Goal: Book appointment/travel/reservation

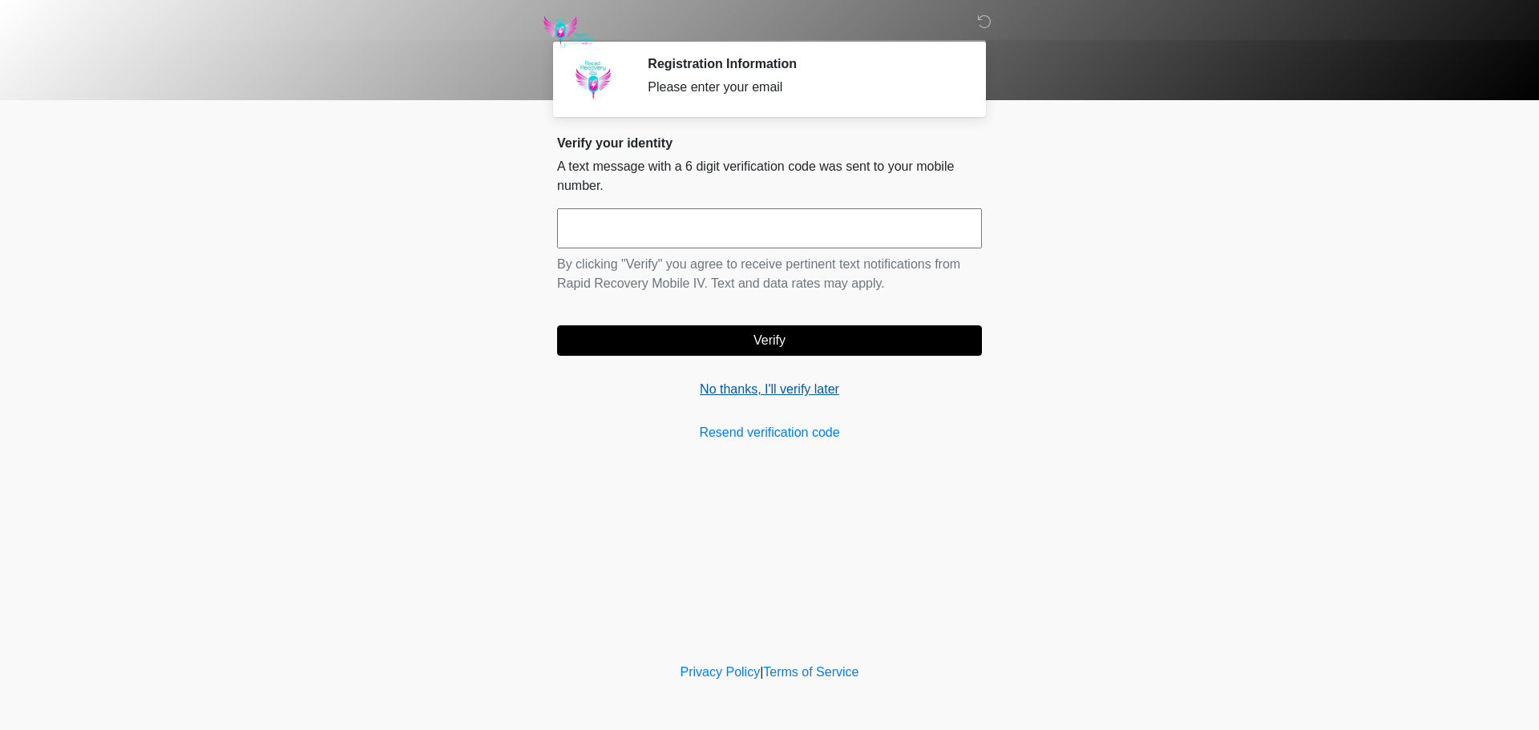
click at [750, 386] on link "No thanks, I'll verify later" at bounding box center [769, 389] width 425 height 19
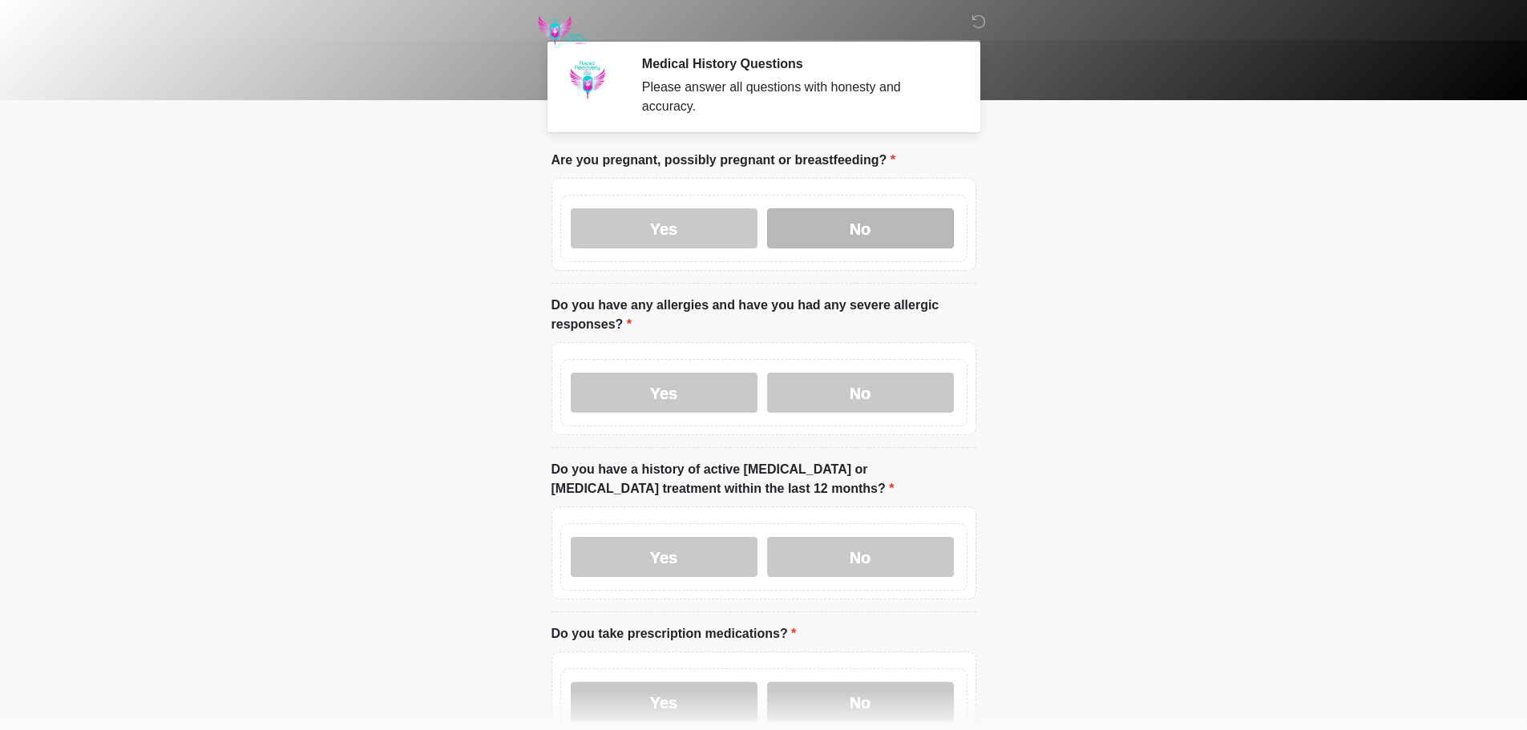
click at [859, 220] on label "No" at bounding box center [860, 228] width 187 height 40
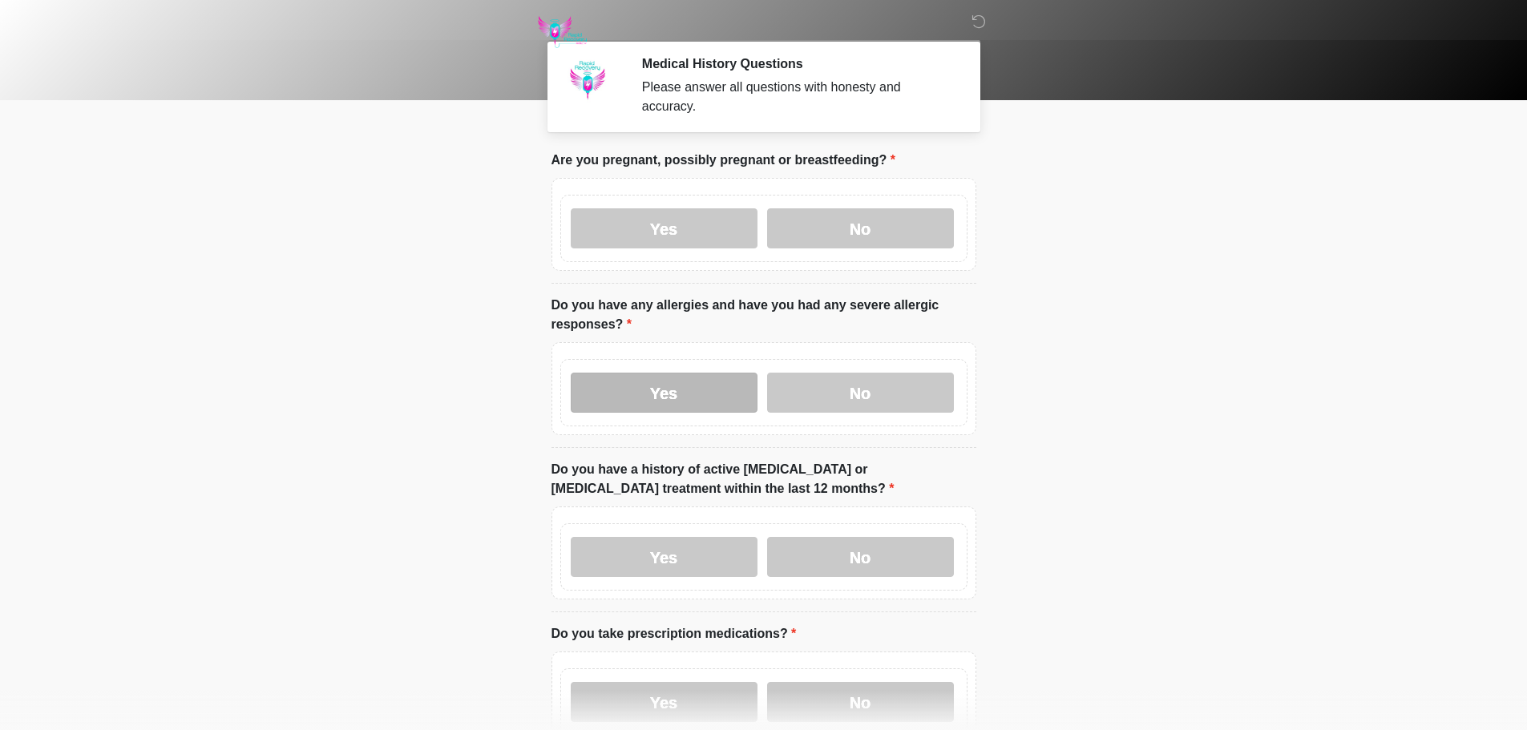
click at [641, 373] on label "Yes" at bounding box center [664, 393] width 187 height 40
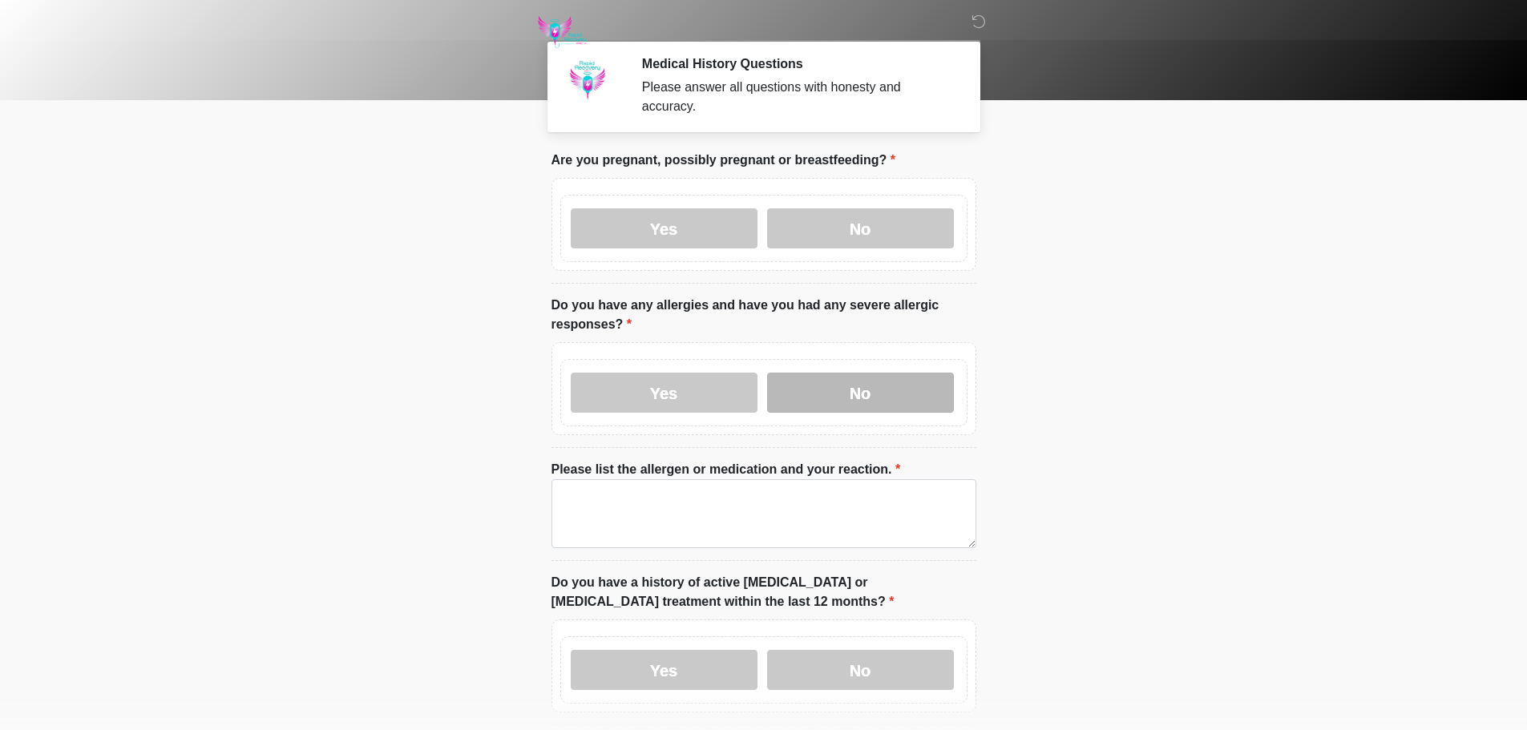
click at [853, 382] on label "No" at bounding box center [860, 393] width 187 height 40
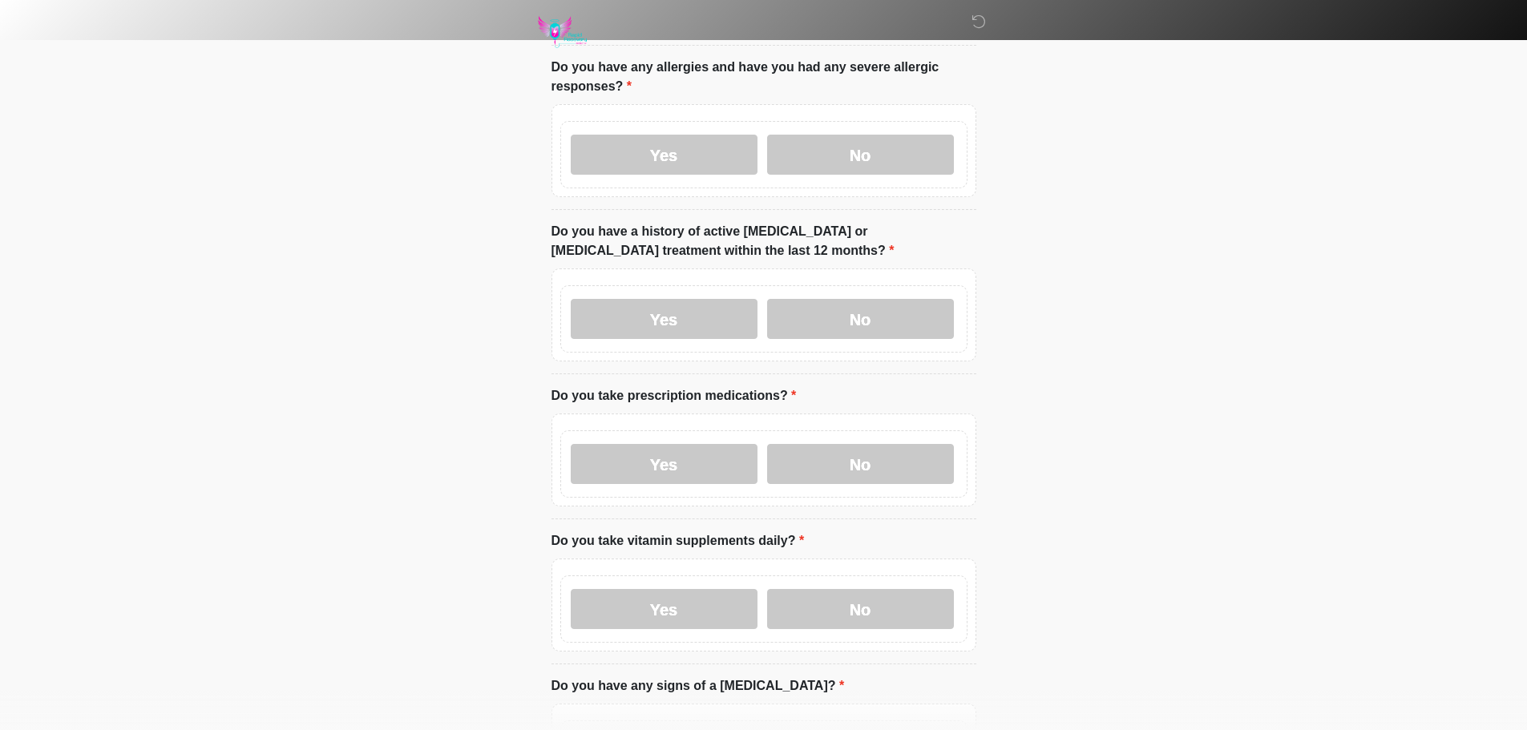
scroll to position [241, 0]
click at [682, 143] on label "Yes" at bounding box center [664, 152] width 187 height 40
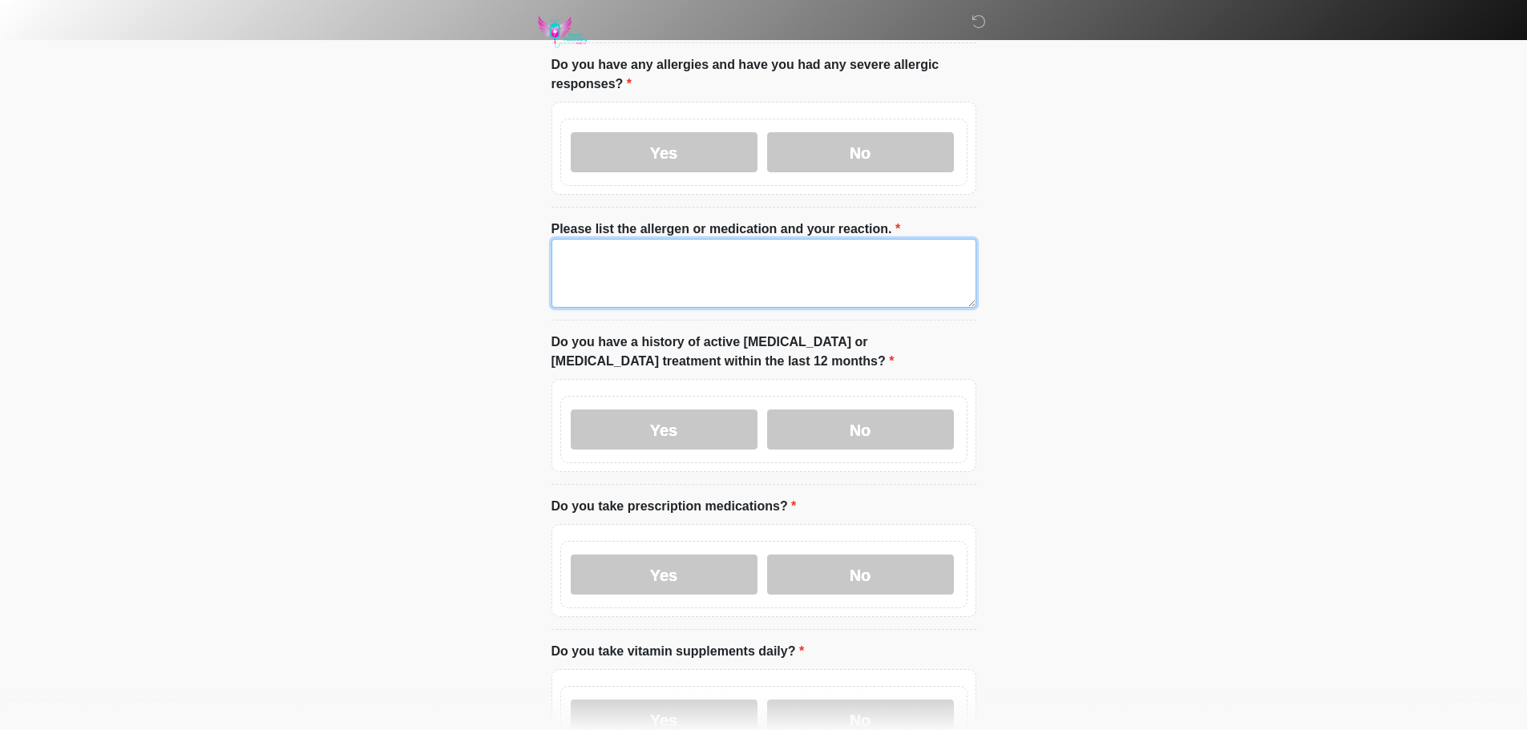
click at [660, 245] on textarea "Please list the allergen or medication and your reaction." at bounding box center [764, 273] width 425 height 69
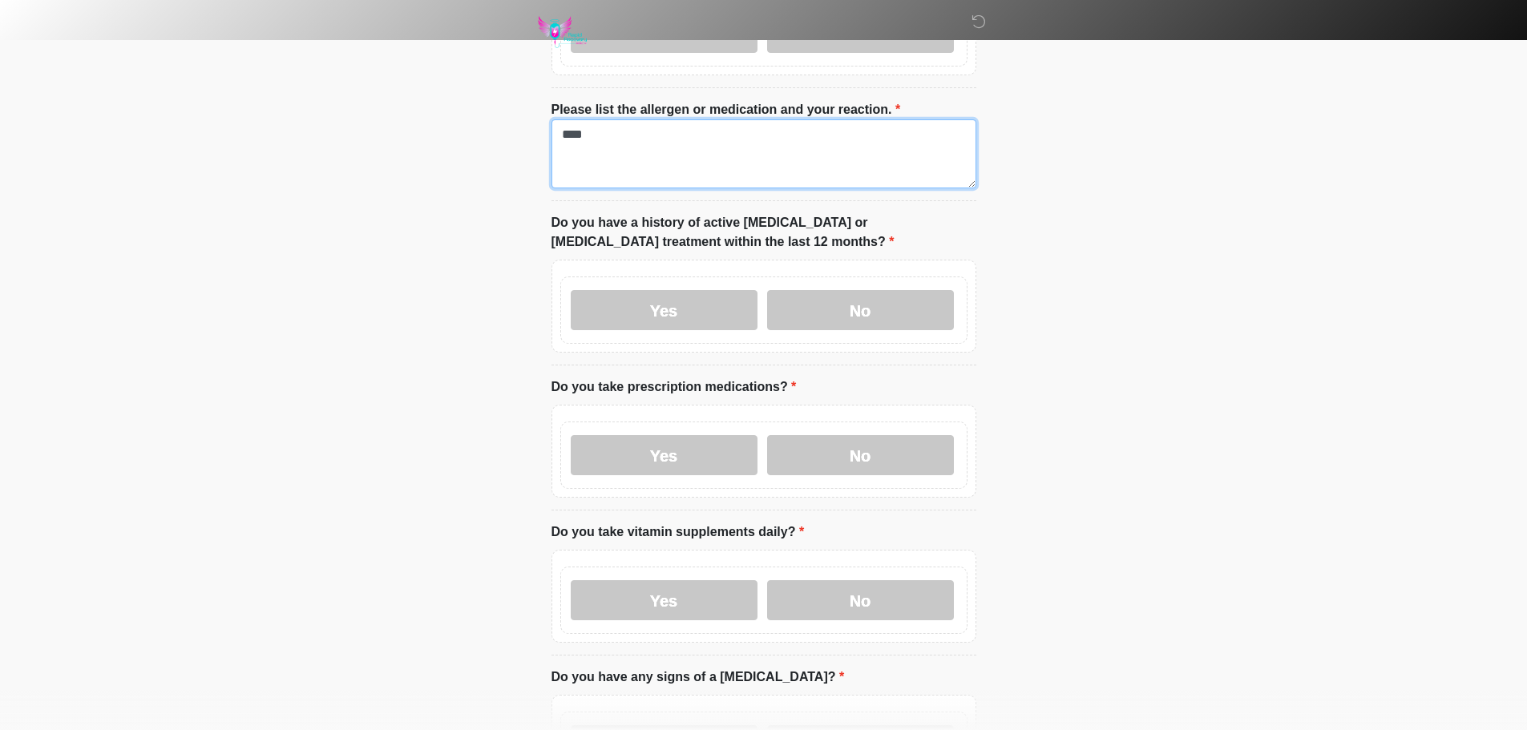
scroll to position [481, 0]
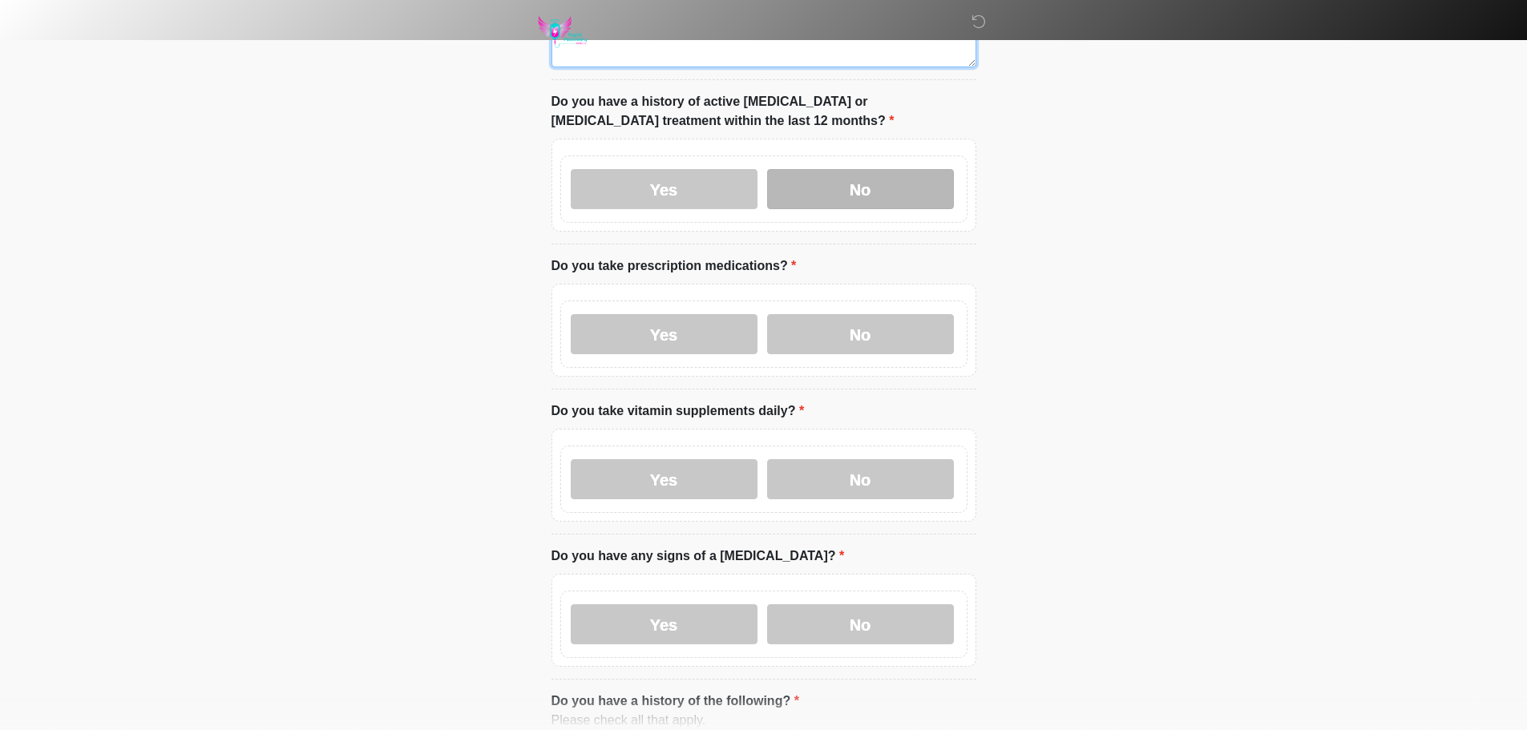
type textarea "****"
click at [891, 169] on label "No" at bounding box center [860, 189] width 187 height 40
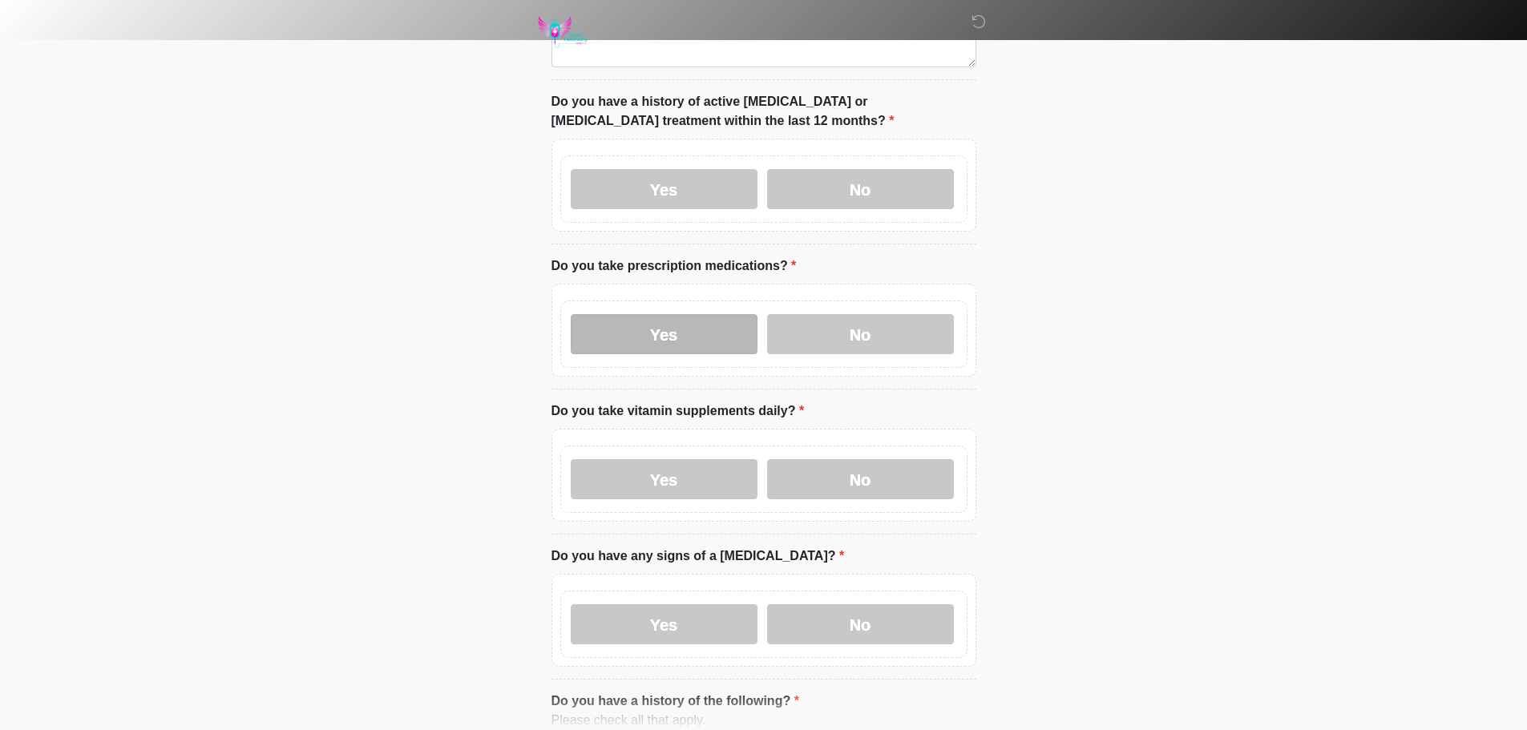
click at [635, 321] on label "Yes" at bounding box center [664, 334] width 187 height 40
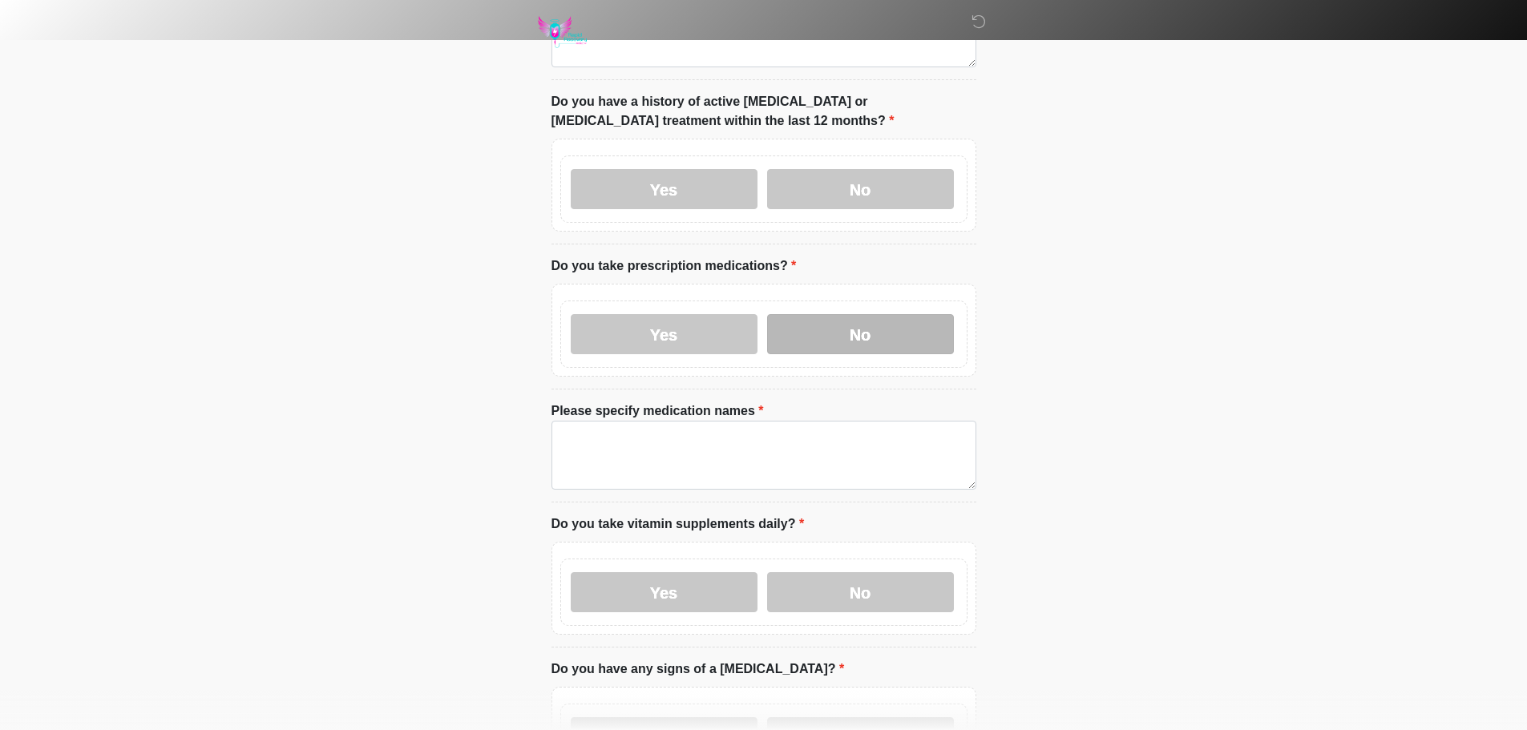
click at [900, 314] on label "No" at bounding box center [860, 334] width 187 height 40
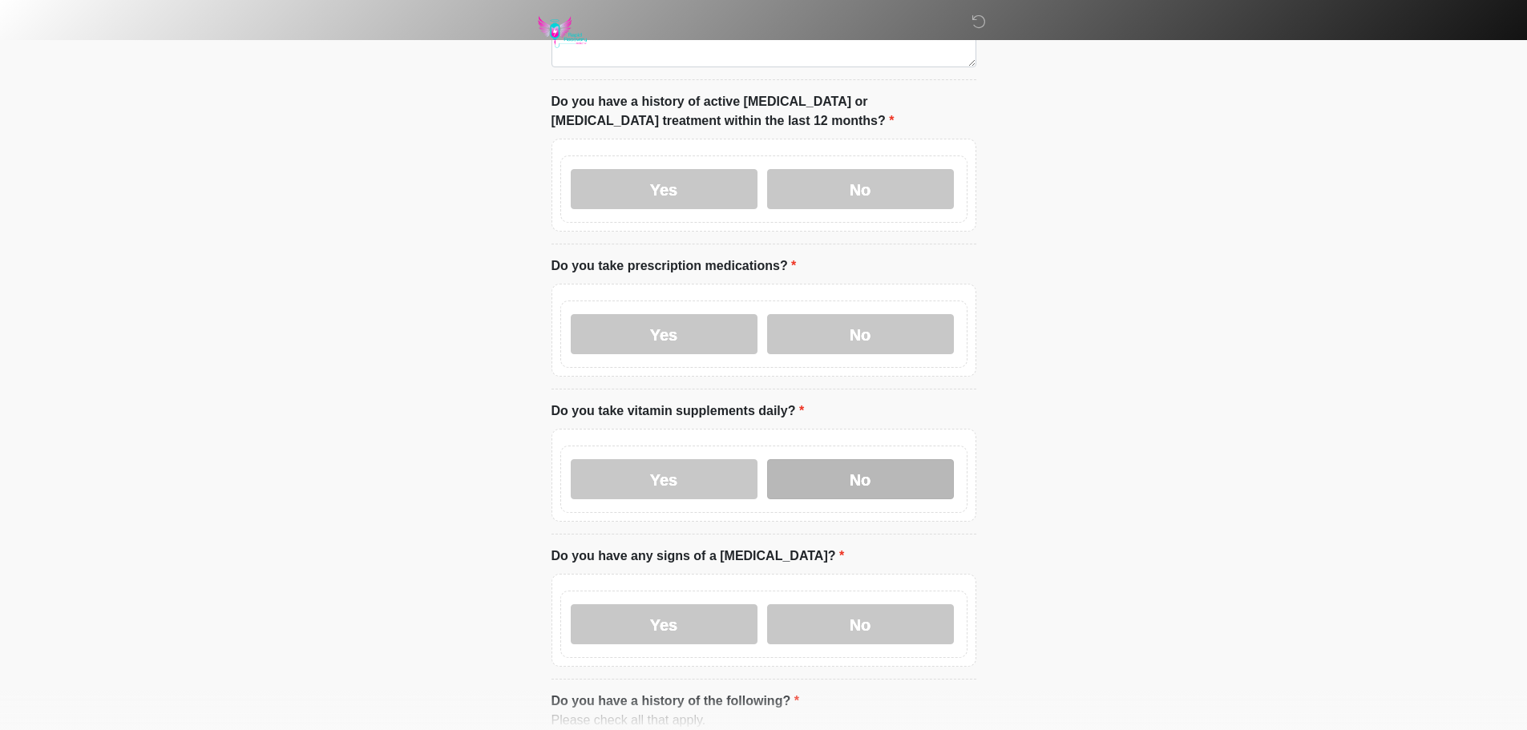
click at [802, 459] on label "No" at bounding box center [860, 479] width 187 height 40
click at [864, 604] on label "No" at bounding box center [860, 624] width 187 height 40
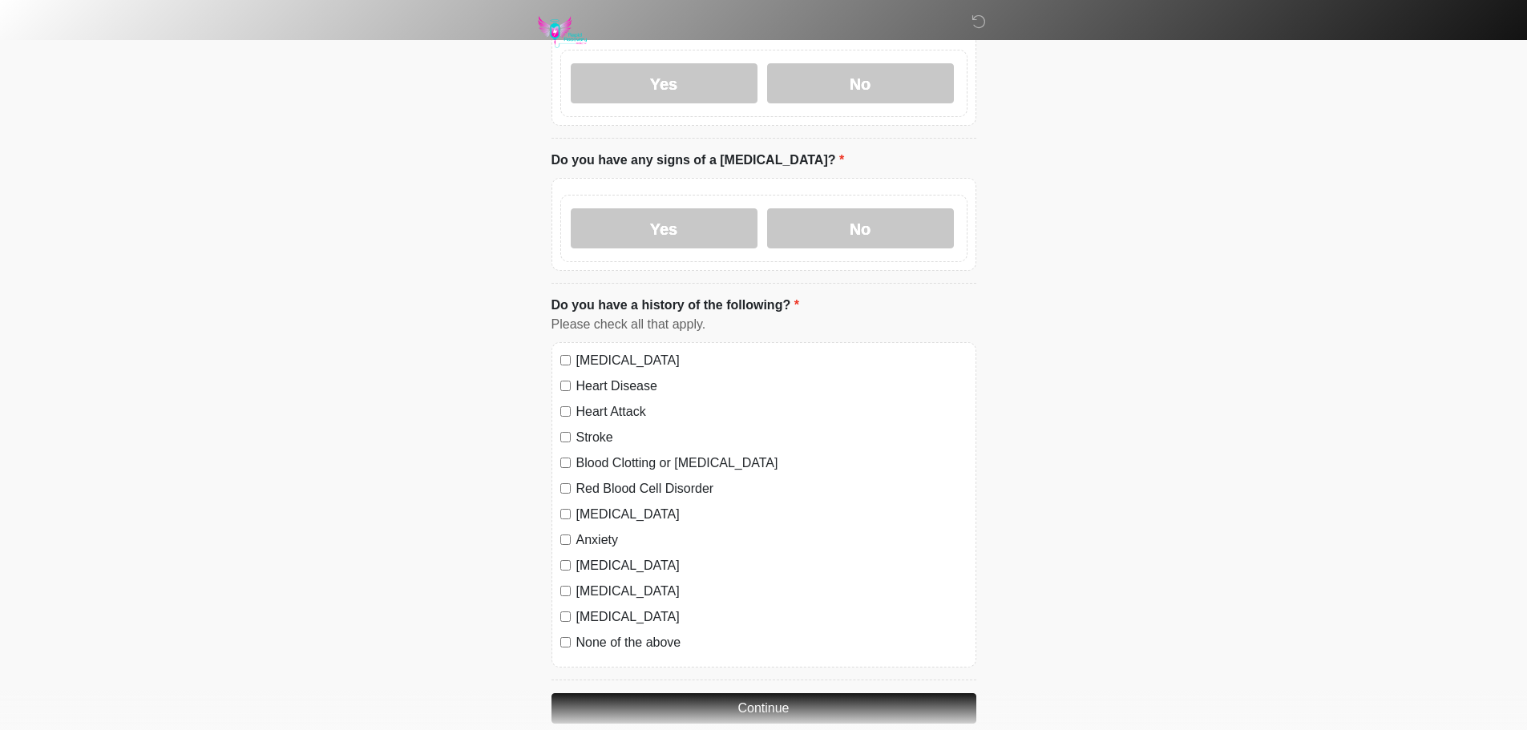
scroll to position [942, 0]
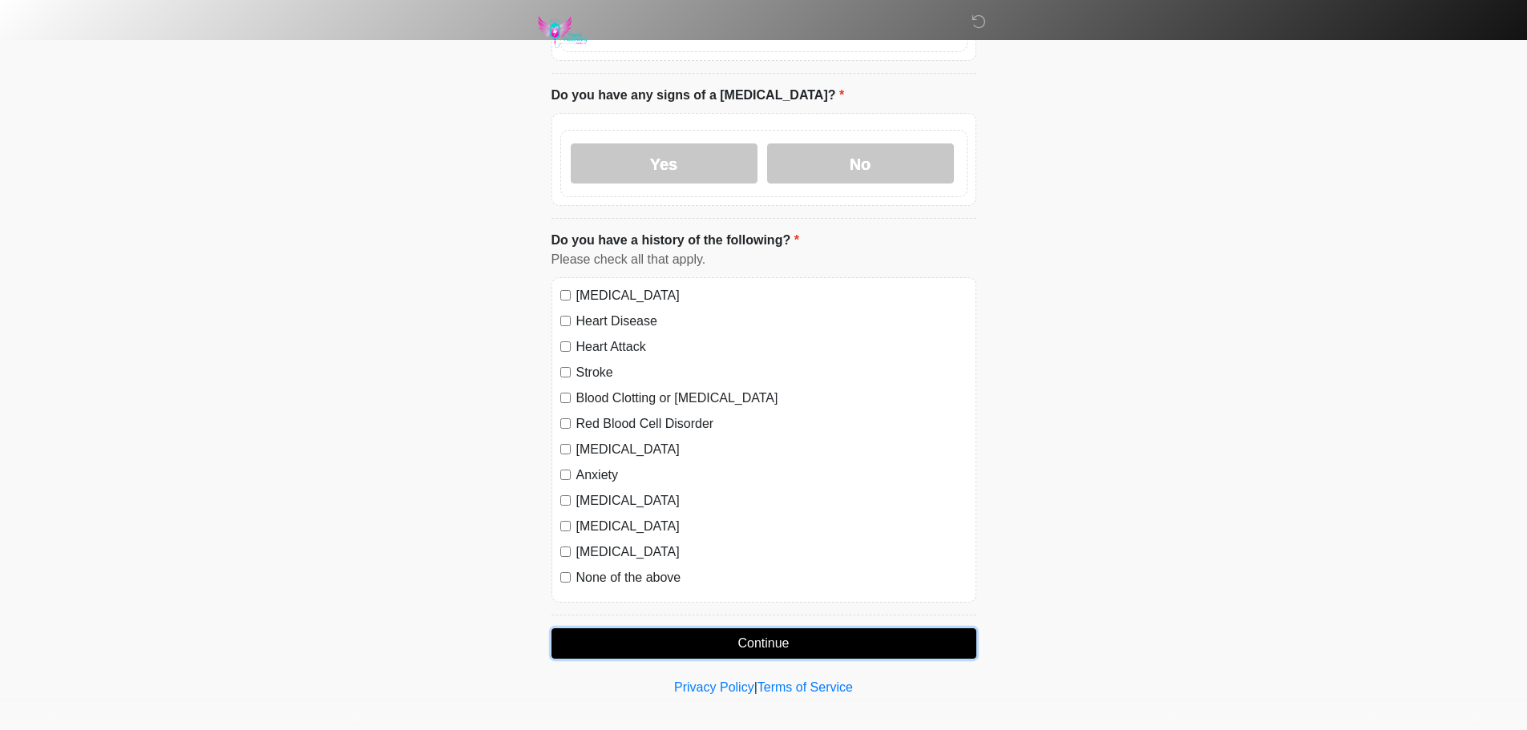
click at [746, 629] on button "Continue" at bounding box center [764, 644] width 425 height 30
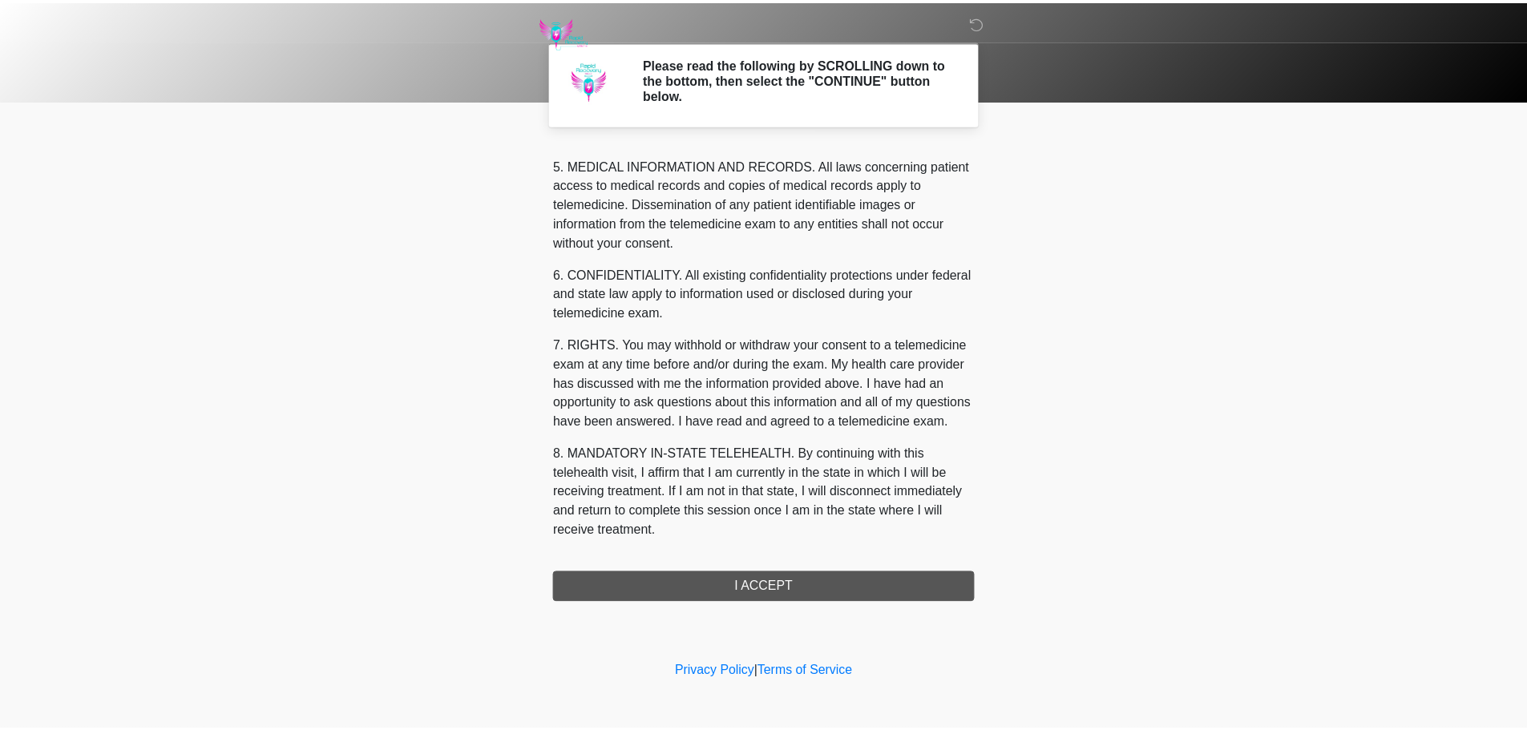
scroll to position [540, 0]
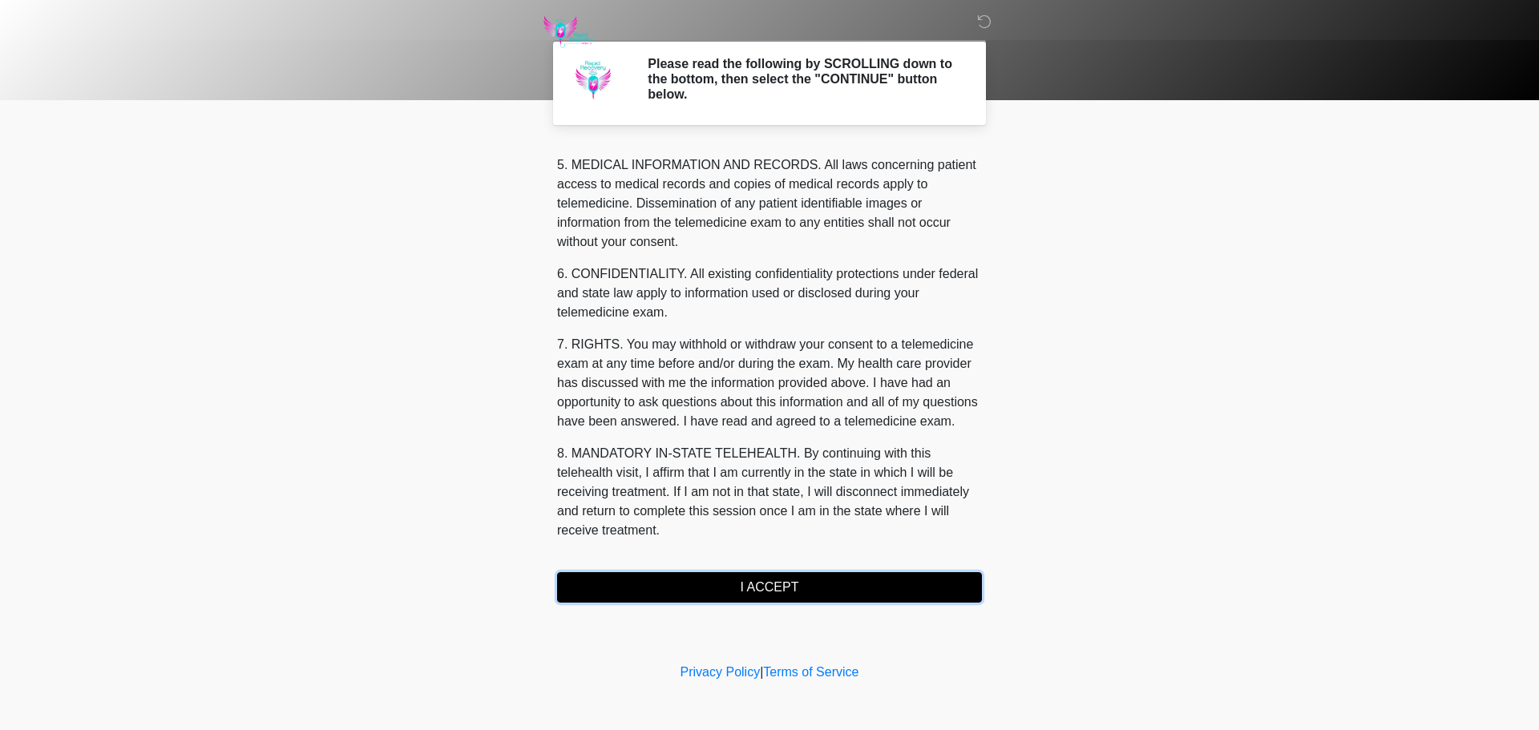
click at [773, 584] on button "I ACCEPT" at bounding box center [769, 587] width 425 height 30
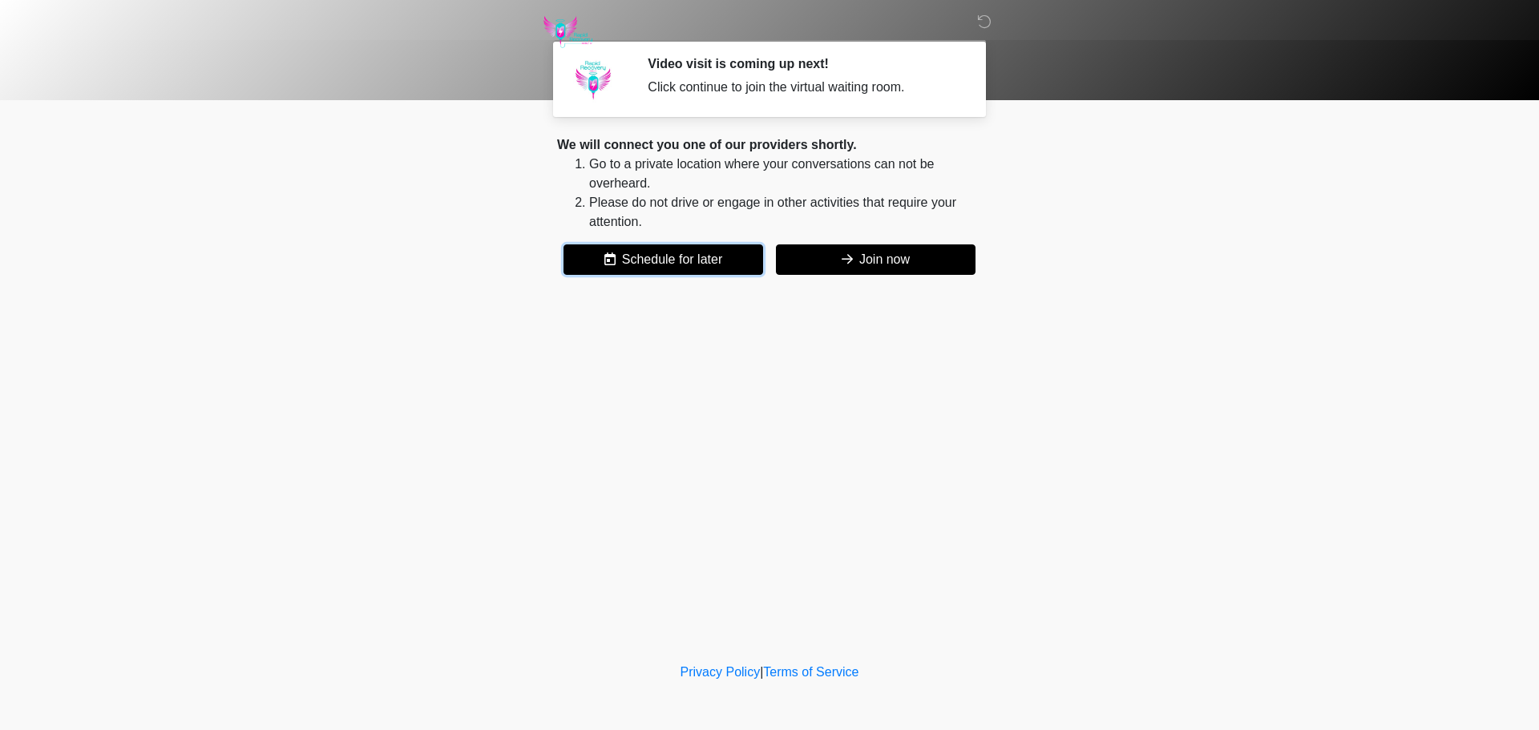
click at [633, 253] on button "Schedule for later" at bounding box center [664, 260] width 200 height 30
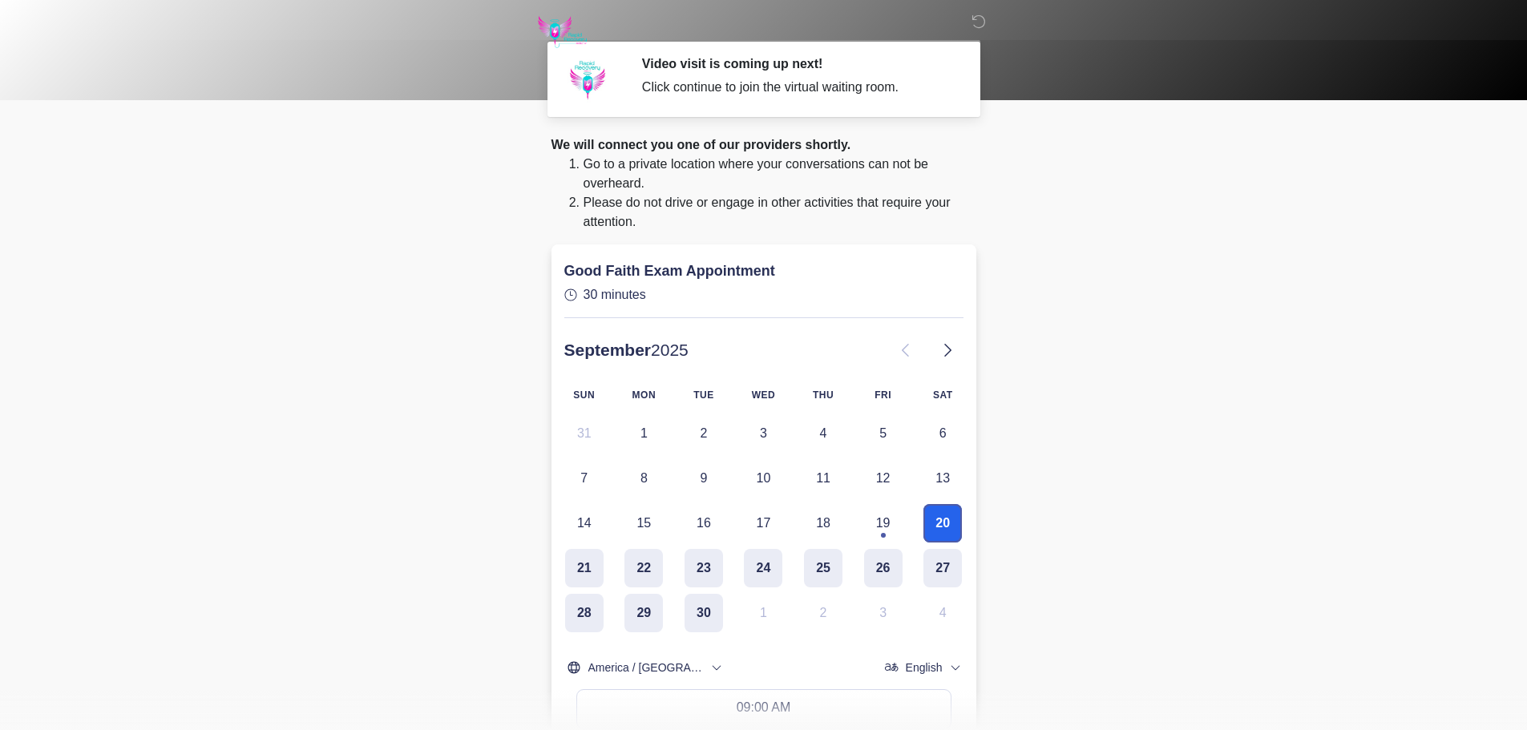
click at [949, 525] on button "20" at bounding box center [943, 523] width 38 height 38
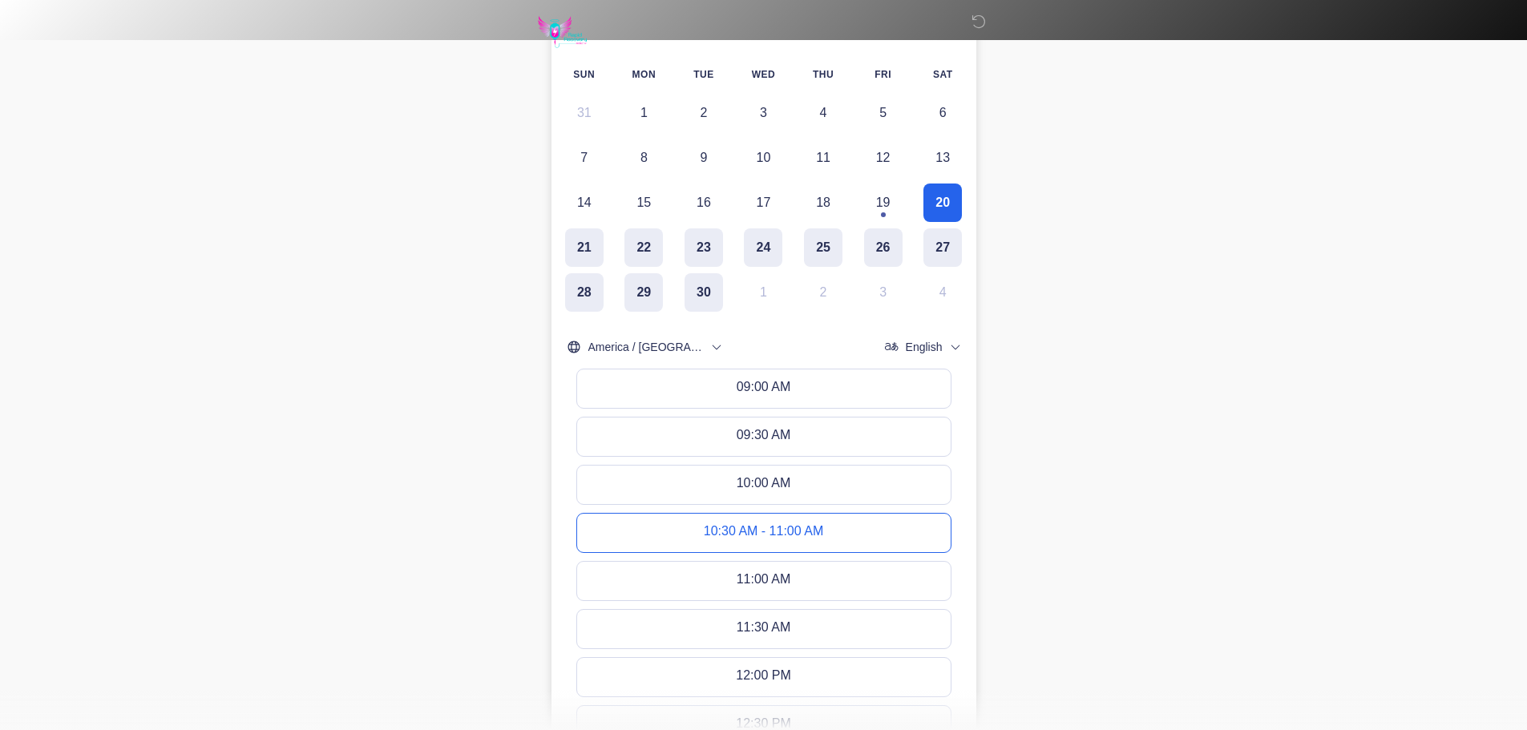
scroll to position [867, 0]
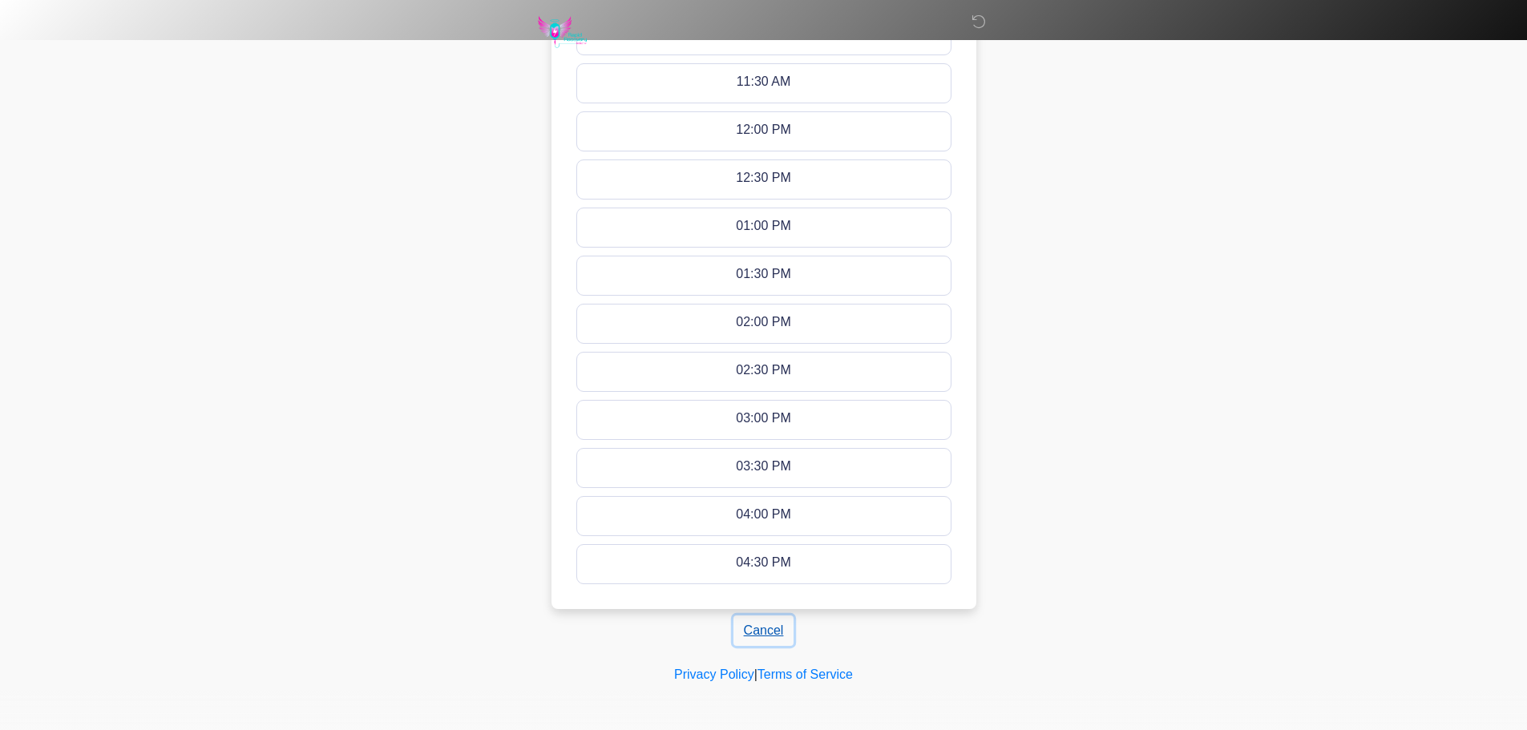
click at [765, 630] on button "Cancel" at bounding box center [764, 631] width 61 height 30
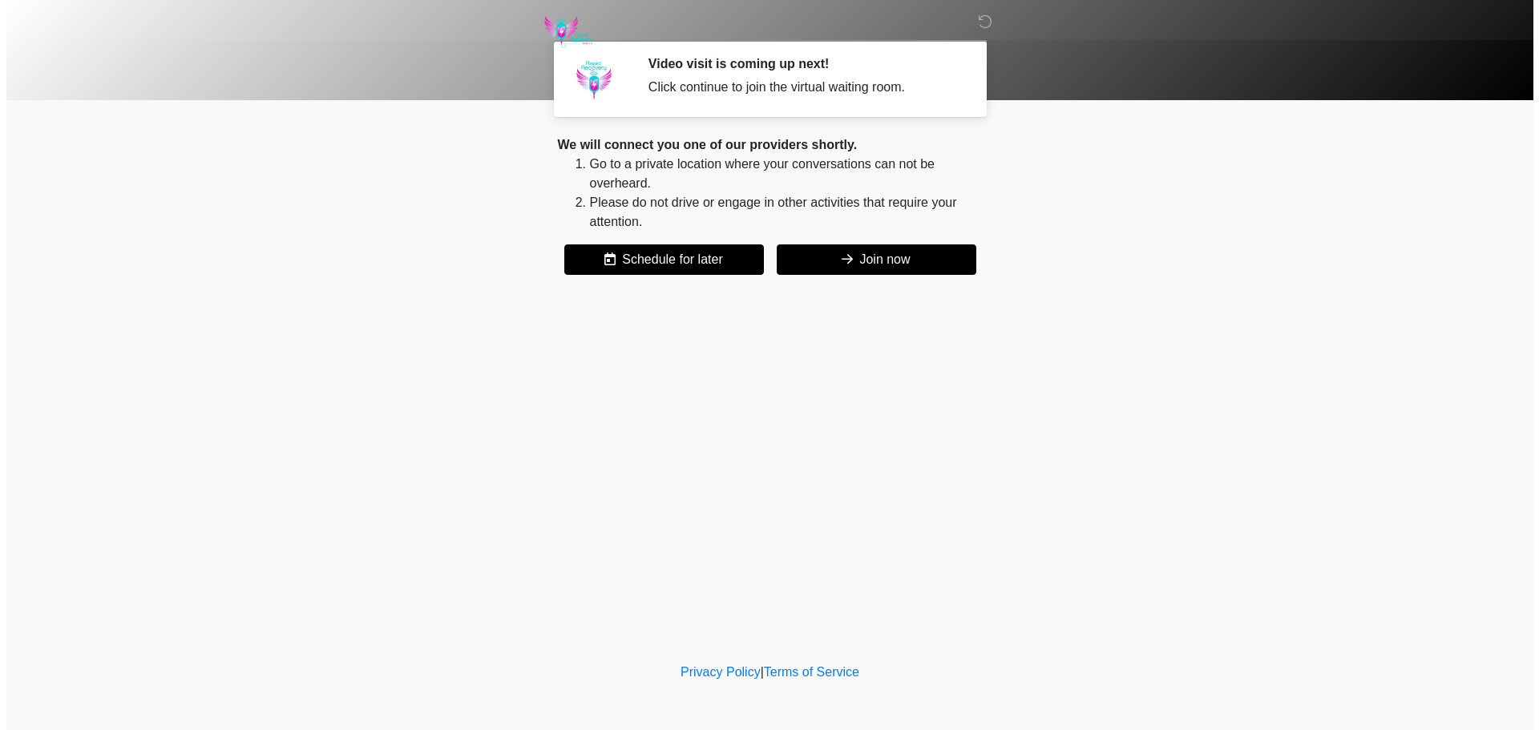
scroll to position [0, 0]
click at [862, 258] on button "Join now" at bounding box center [876, 260] width 200 height 30
